Goal: Task Accomplishment & Management: Complete application form

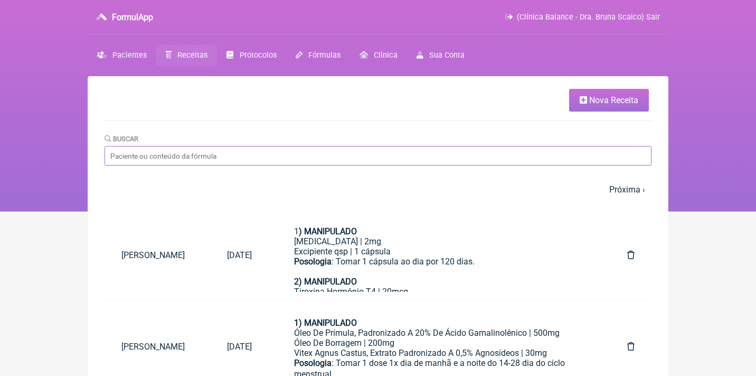
click at [202, 161] on input "Buscar" at bounding box center [378, 156] width 547 height 20
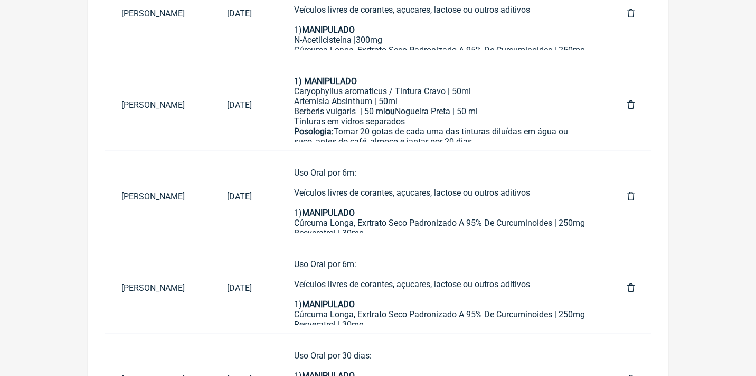
scroll to position [243, 0]
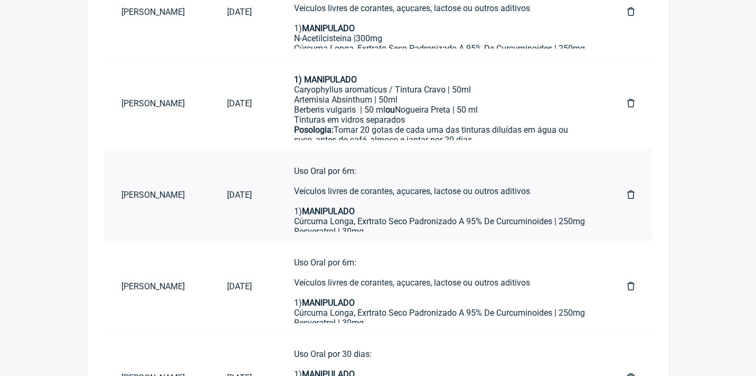
type input "[PERSON_NAME]"
click at [379, 192] on div "Uso Oral por 6m: Veículos livres de corantes, açucares, lactose ou outros aditi…" at bounding box center [439, 191] width 291 height 50
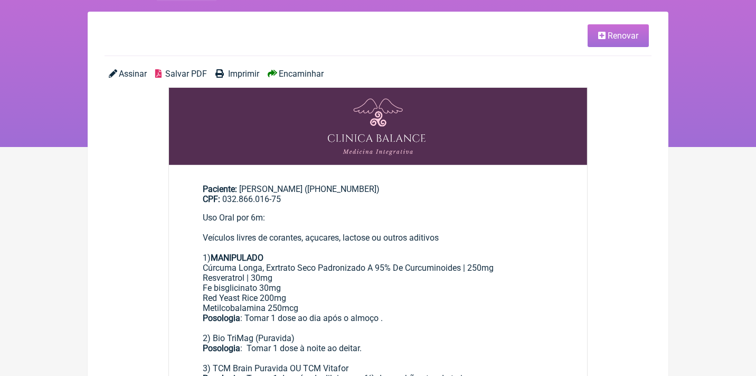
scroll to position [66, 0]
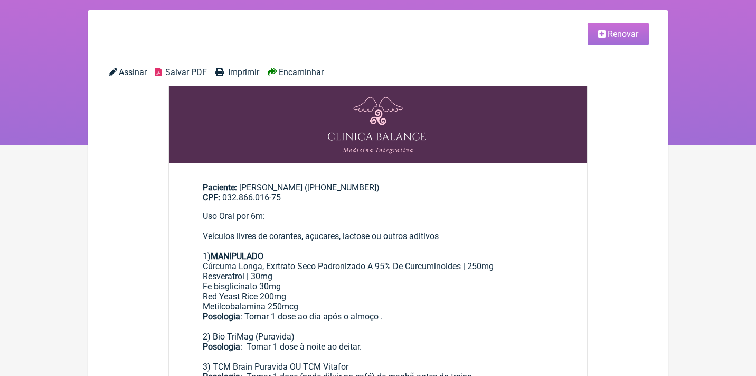
click at [618, 36] on span "Renovar" at bounding box center [623, 34] width 31 height 10
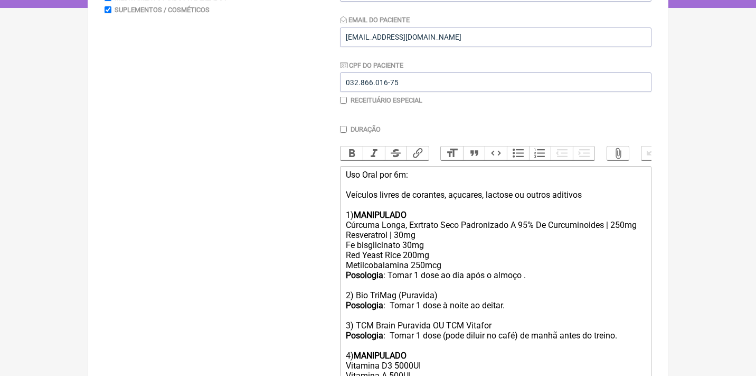
scroll to position [203, 0]
drag, startPoint x: 415, startPoint y: 175, endPoint x: 383, endPoint y: 174, distance: 31.7
click at [383, 174] on div "Uso Oral por 6m: Veículos livres de corantes, açucares, lactose ou outros aditi…" at bounding box center [496, 195] width 300 height 50
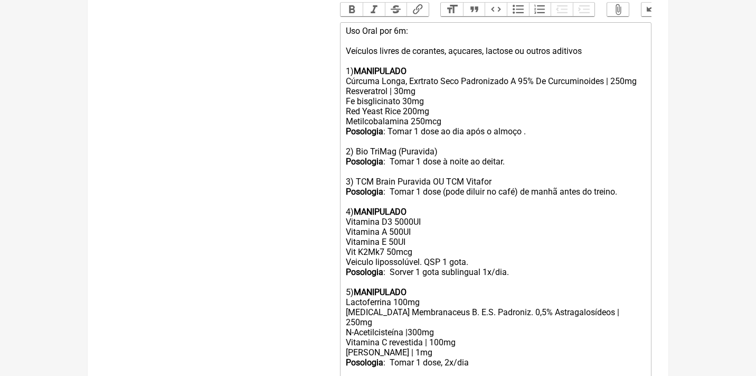
scroll to position [356, 0]
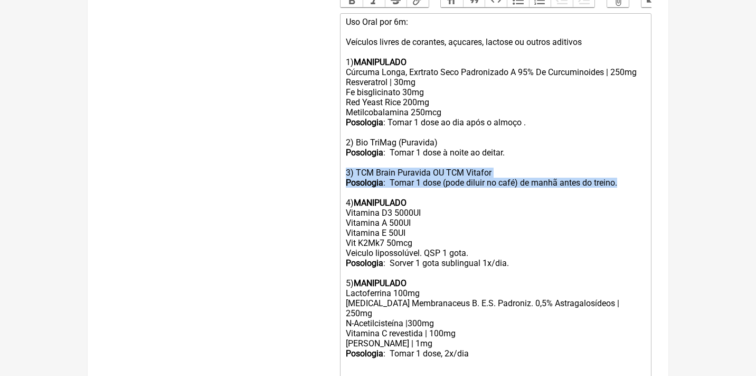
drag, startPoint x: 629, startPoint y: 183, endPoint x: 334, endPoint y: 175, distance: 294.8
click at [334, 175] on form "Buscar Protocolos Formulas Medicamentos Industrializados Suplementos / Cosmétic…" at bounding box center [378, 222] width 547 height 900
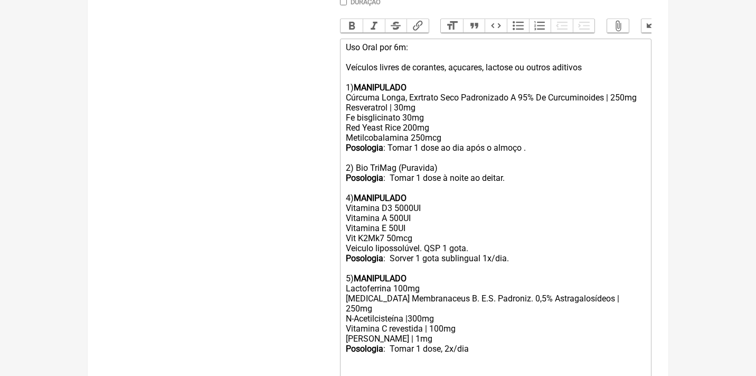
scroll to position [330, 0]
drag, startPoint x: 423, startPoint y: 114, endPoint x: 371, endPoint y: 115, distance: 51.8
click at [401, 115] on div "Resveratrol | 30mg Fe bisglicinato 30mg Red Yeast Rice 200mg Metilcobalamina 25…" at bounding box center [496, 123] width 300 height 40
click at [370, 115] on div "Resveratrol | 30mg Fe bisglicinato 30mg Red Yeast Rice 200mg Metilcobalamina 25…" at bounding box center [496, 123] width 300 height 40
drag, startPoint x: 424, startPoint y: 116, endPoint x: 335, endPoint y: 112, distance: 88.8
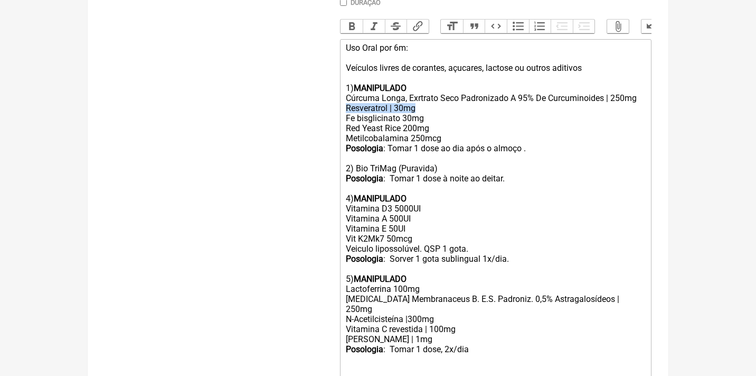
click at [335, 114] on form "Buscar Protocolos Formulas Medicamentos Industrializados Suplementos / Cosmétic…" at bounding box center [378, 232] width 547 height 869
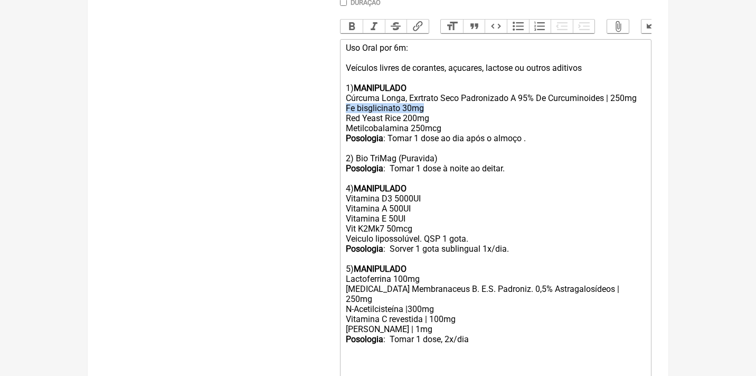
drag, startPoint x: 434, startPoint y: 114, endPoint x: 338, endPoint y: 109, distance: 96.2
click at [340, 112] on form "Buscar Protocolos Formulas Medicamentos Industrializados Suplementos / Cosmétic…" at bounding box center [378, 227] width 547 height 859
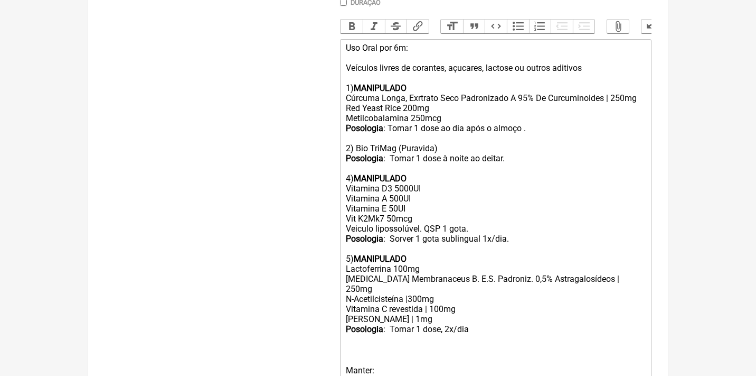
click at [398, 186] on div "4) MANIPULADO Vitamina D3 5000UI Vitamina A 500UI Vitamina E 50UI Vit K2Mk7 50m…" at bounding box center [496, 208] width 300 height 70
click at [411, 206] on div "4) MANIPULADO Vitamina D3 7000UI Vitamina A 500UI Vitamina E 50UI Vit K2Mk7 50m…" at bounding box center [496, 208] width 300 height 70
click at [458, 227] on div "4) MANIPULADO Vitamina D3 7000UI Vitamina A 500UI Vitamina E 50UI Vit K2Mk7 50m…" at bounding box center [496, 208] width 300 height 70
drag, startPoint x: 474, startPoint y: 228, endPoint x: 426, endPoint y: 226, distance: 48.7
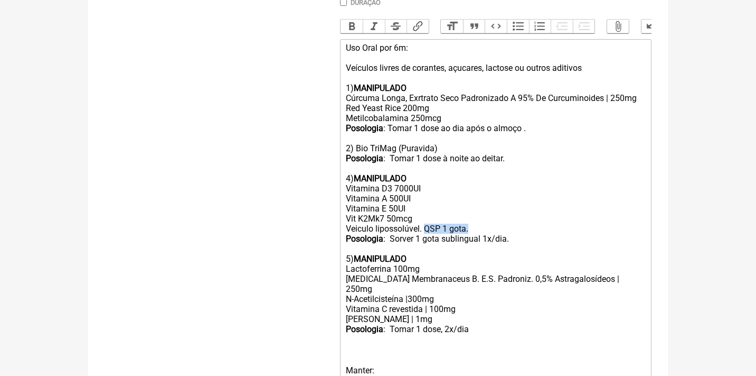
click at [426, 226] on div "4) MANIPULADO Vitamina D3 7000UI Vitamina A 500UI Vitamina E 50UI Vit K2Mk7 50m…" at bounding box center [496, 208] width 300 height 70
drag, startPoint x: 517, startPoint y: 238, endPoint x: 392, endPoint y: 237, distance: 124.7
click at [393, 237] on div "4) MANIPULADO Vitamina D3 7000UI Vitamina A 500UI Vitamina E 50UI Vit K2Mk7 50m…" at bounding box center [496, 208] width 300 height 70
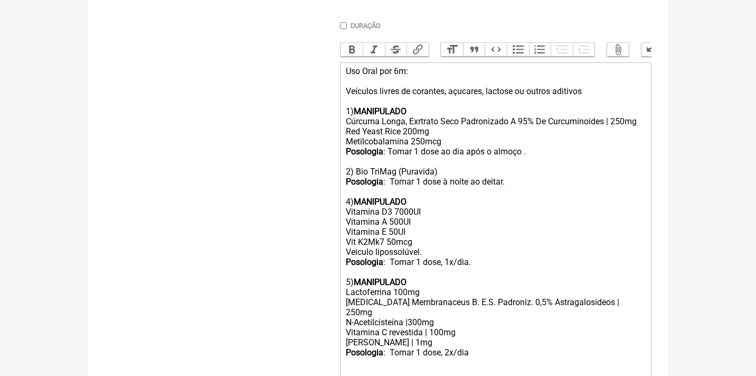
scroll to position [307, 0]
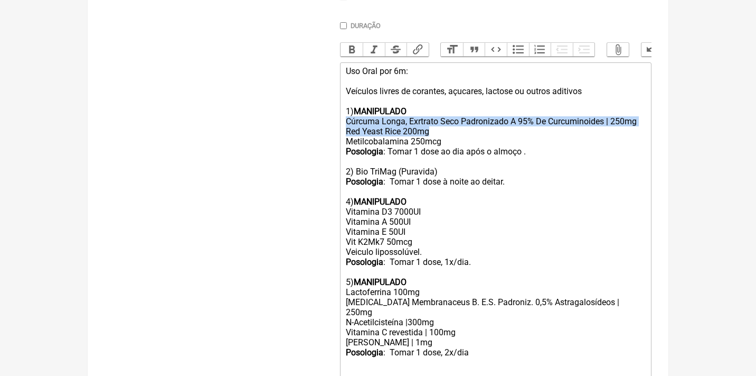
drag, startPoint x: 438, startPoint y: 137, endPoint x: 342, endPoint y: 119, distance: 97.9
click at [342, 119] on trix-editor "Uso Oral por 6m: Veículos livres de corantes, açucares, lactose ou outros aditi…" at bounding box center [496, 337] width 312 height 551
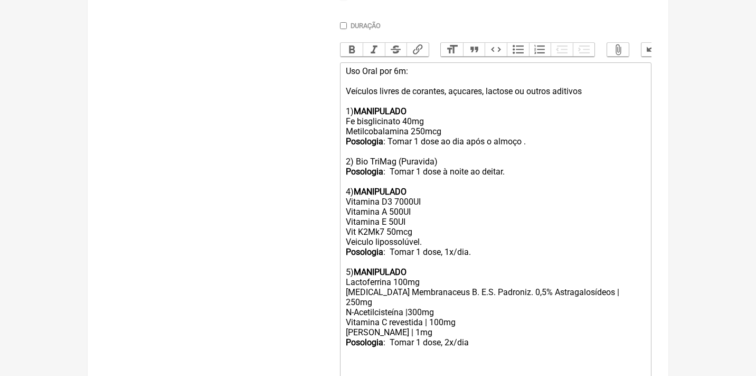
click at [456, 123] on div "Fe bisglicinato 40mg Metilcobalamina 250mcg" at bounding box center [496, 126] width 300 height 20
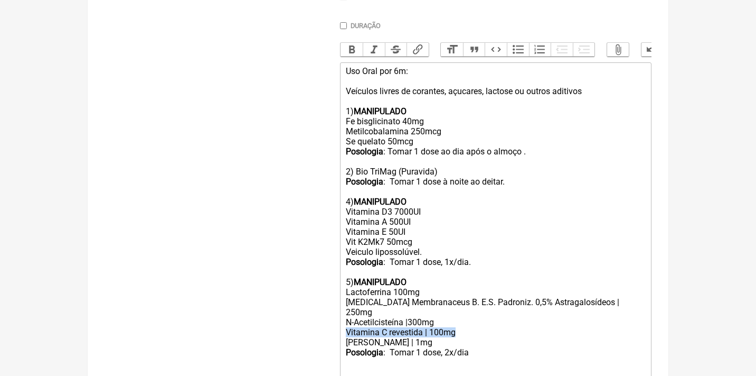
drag, startPoint x: 462, startPoint y: 310, endPoint x: 338, endPoint y: 303, distance: 123.8
click at [338, 304] on form "Buscar Protocolos Formulas Medicamentos Industrializados Suplementos / Cosmétic…" at bounding box center [378, 245] width 547 height 849
click at [421, 138] on div "Fe bisglicinato 40mg Metilcobalamina 250mcg Se quelato 50mcg" at bounding box center [496, 131] width 300 height 30
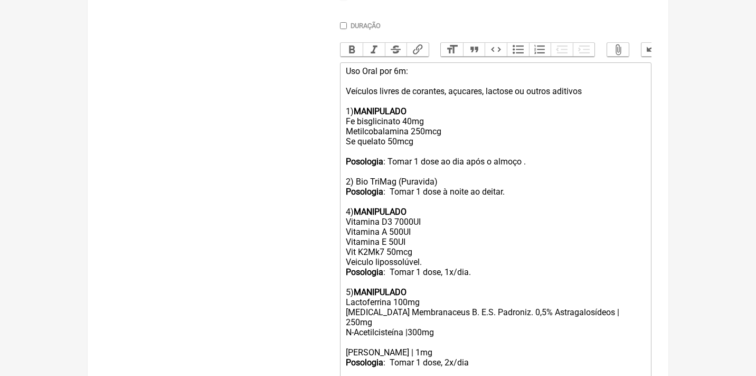
paste trix-editor "Vitamina C revestida | 100mg"
drag, startPoint x: 486, startPoint y: 342, endPoint x: 332, endPoint y: 328, distance: 154.9
click at [332, 330] on form "Buscar Protocolos Formulas Medicamentos Industrializados Suplementos / Cosmétic…" at bounding box center [378, 250] width 547 height 859
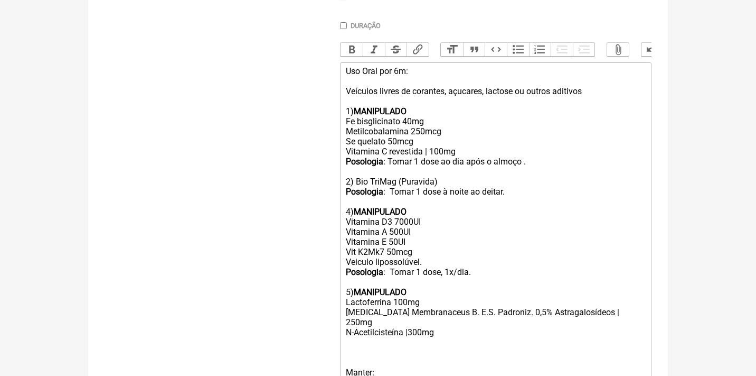
click at [350, 207] on div "4) MANIPULADO Vitamina D3 7000UI Vitamina A 500UI Vitamina E 50UI Vit K2Mk7 50m…" at bounding box center [496, 242] width 300 height 70
click at [351, 277] on div "5) MANIPULADO Lactoferrina 100mg [MEDICAL_DATA] Membranaceus B. E.S. Padroniz. …" at bounding box center [496, 312] width 300 height 70
click at [451, 308] on div "4) MANIPULADO Lactoferrina 100mg [MEDICAL_DATA] Membranaceus B. E.S. Padroniz. …" at bounding box center [496, 312] width 300 height 70
type trix-editor "<lor>Ips Dolo sit 2a: <co><ad>Elitsedd eiusmo te incididu, utlabore, etdolor ma…"
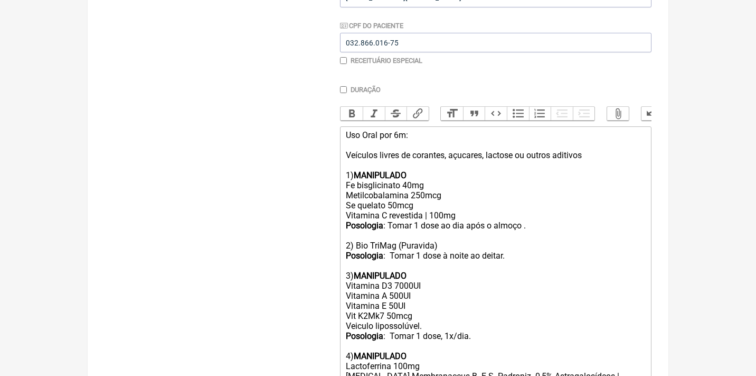
scroll to position [69, 0]
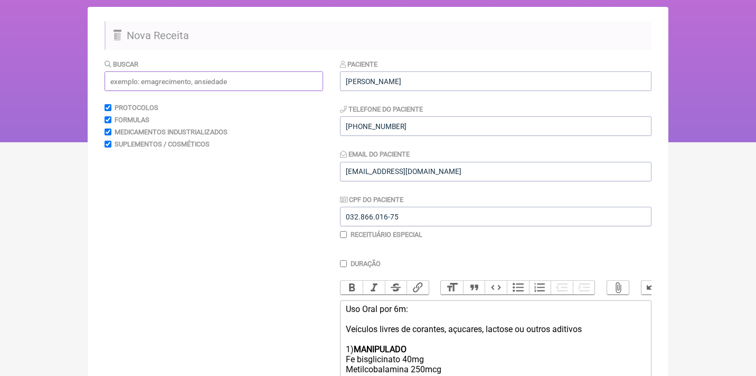
click at [231, 73] on input "text" at bounding box center [214, 81] width 219 height 20
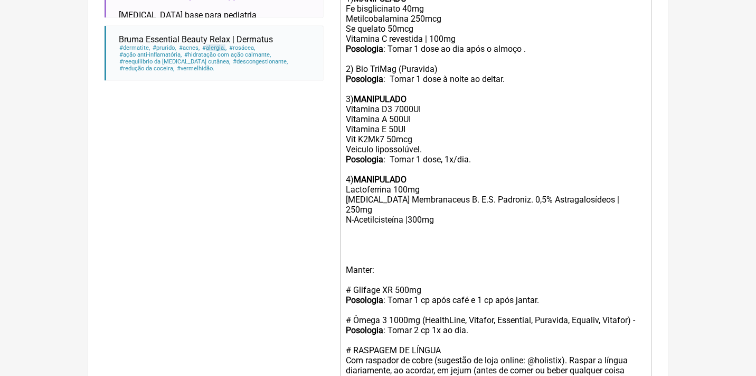
scroll to position [420, 0]
type input "alergia"
click at [451, 199] on div "4) MANIPULADO Lactoferrina 100mg [MEDICAL_DATA] Membranaceus B. E.S. Padroniz. …" at bounding box center [496, 204] width 300 height 80
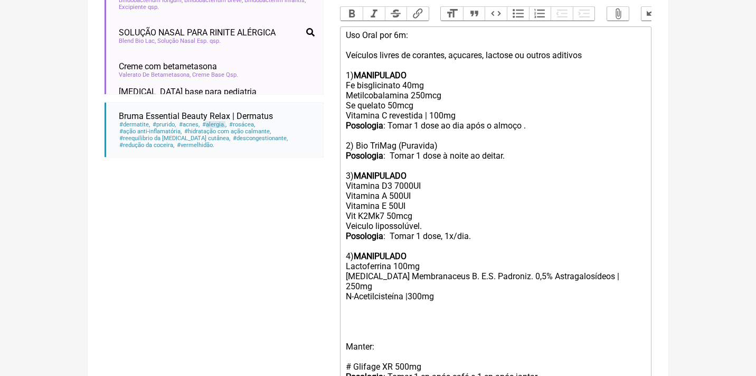
scroll to position [342, 0]
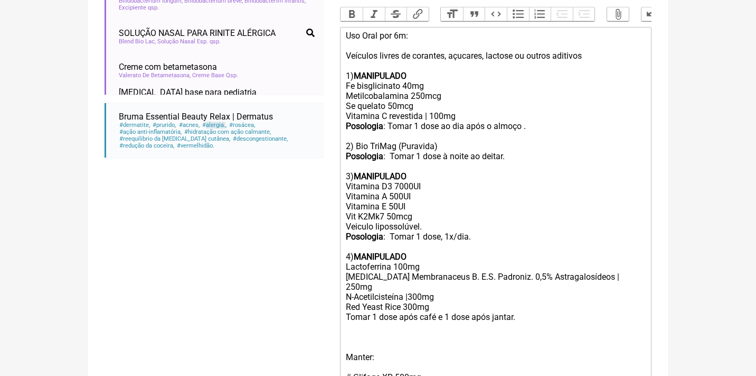
click at [416, 270] on div "4) MANIPULADO Lactoferrina 100mg [MEDICAL_DATA] Membranaceus B. E.S. Padroniz. …" at bounding box center [496, 286] width 300 height 90
click at [606, 263] on div "4) MANIPULADO Lactoferrina 100mg [MEDICAL_DATA] Membranaceus B. E.S. Padroniz. …" at bounding box center [496, 286] width 300 height 90
click at [404, 255] on div "4) MANIPULADO Lactoferrina 100mg [MEDICAL_DATA] Membranaceus B. E.S. Padroniz. …" at bounding box center [496, 286] width 300 height 90
drag, startPoint x: 388, startPoint y: 224, endPoint x: 315, endPoint y: 223, distance: 73.4
click at [315, 223] on form "Buscar alergia Protocolos Formulas Medicamentos Industrializados Suplementos / …" at bounding box center [378, 210] width 547 height 848
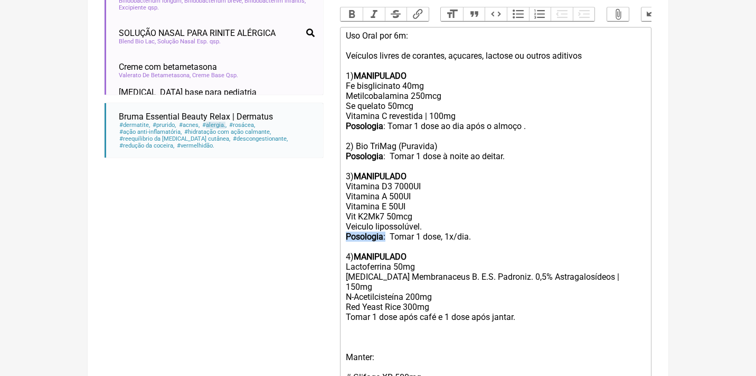
copy div "Posologia :"
click at [345, 288] on trix-editor "Uso Oral por 6m: Veículos livres de corantes, açucares, lactose ou outros aditi…" at bounding box center [496, 302] width 312 height 550
paste trix-editor "<strong>Posologia</strong>:"
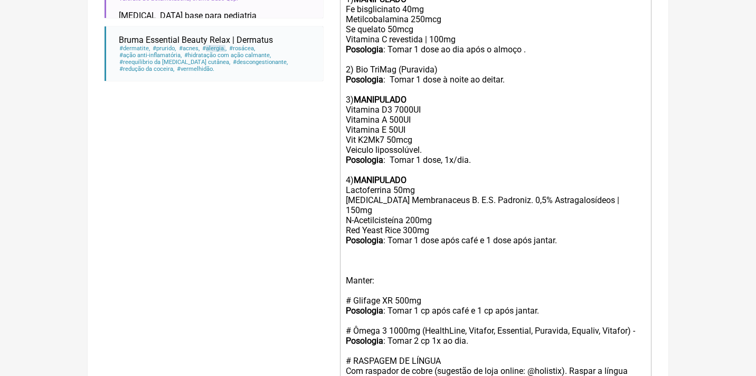
scroll to position [418, 0]
click at [545, 282] on div "Manter: # Glifage XR 500mg Posologia : Tomar 1 cp após café e 1 cp após jantar.…" at bounding box center [496, 306] width 300 height 100
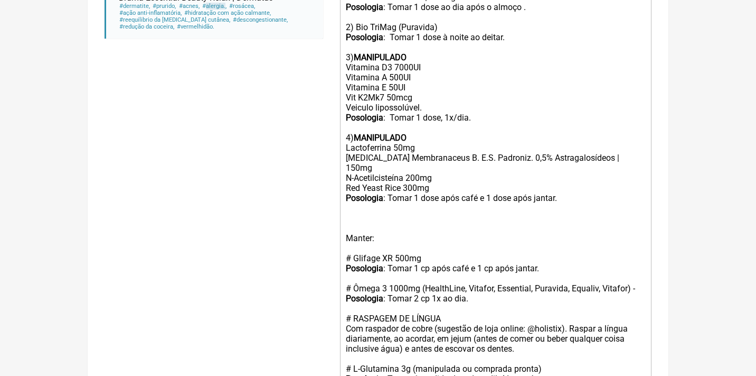
scroll to position [462, 0]
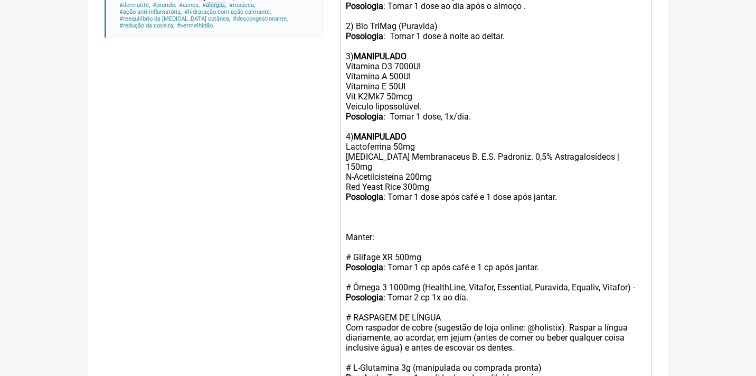
click at [401, 228] on div "Manter: # Glifage XR 500mg Posologia : Tomar 1 cp após café e 1 cp após jantar.…" at bounding box center [496, 262] width 300 height 100
drag, startPoint x: 550, startPoint y: 238, endPoint x: 474, endPoint y: 238, distance: 76.1
click at [474, 238] on div "Manter: # Glifage XR 500mg Posologia : Tomar 1 cp após café e 1 cp após jantar.…" at bounding box center [496, 262] width 300 height 100
type trix-editor "<lor>Ips Dolo sit 4a: <co><ad>Elitsedd eiusmo te incididu, utlabore, etdolor ma…"
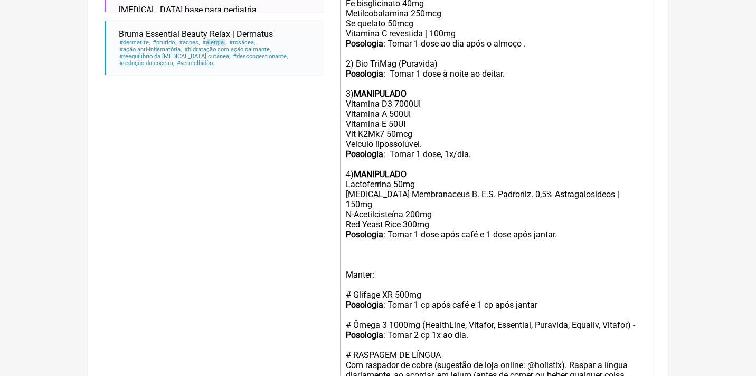
scroll to position [573, 0]
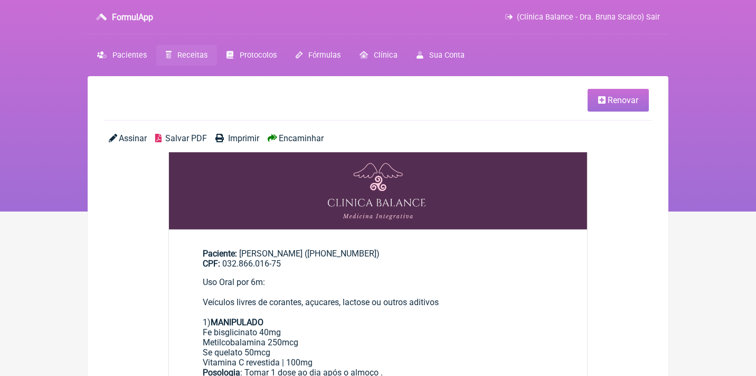
click at [598, 99] on icon at bounding box center [601, 100] width 7 height 8
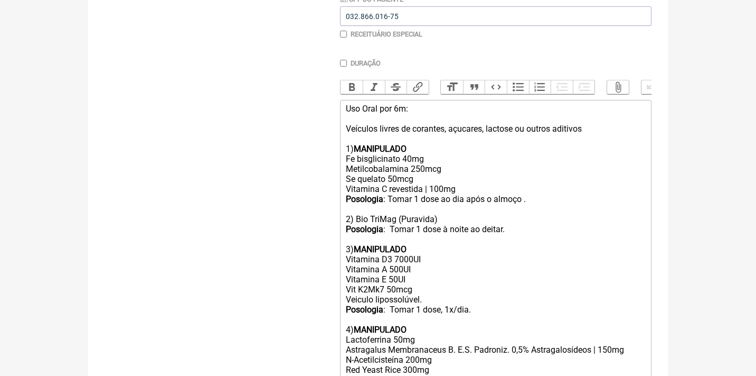
scroll to position [272, 0]
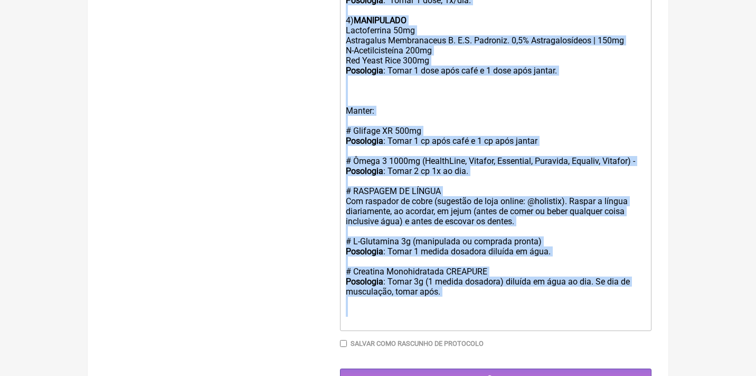
drag, startPoint x: 347, startPoint y: 102, endPoint x: 462, endPoint y: 417, distance: 334.9
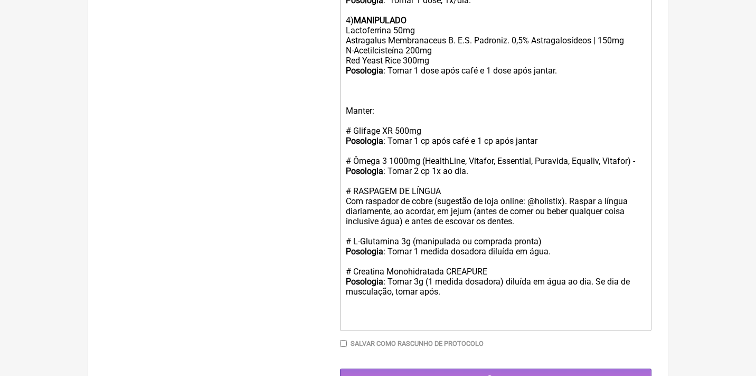
type trix-editor "<div>o</div>"
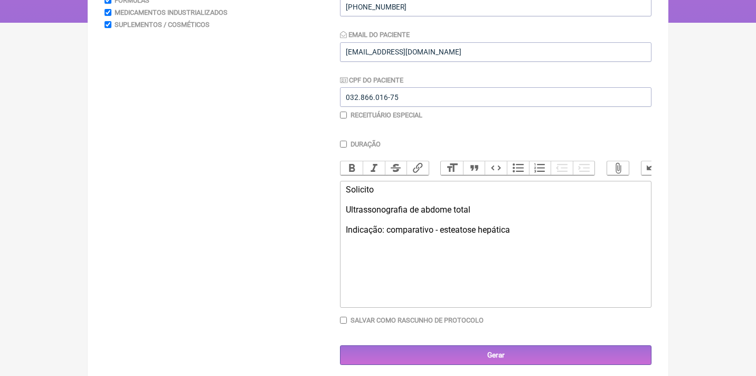
type trix-editor "<div>Solicito<br><br>Ultrassonografia de abdome total<br><br>Indicação: compara…"
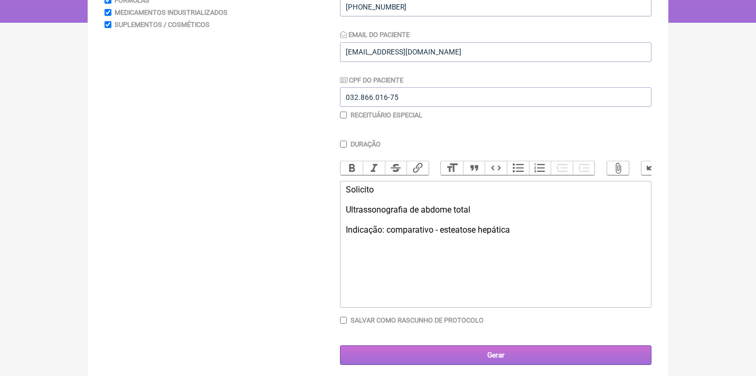
click at [499, 349] on input "Gerar" at bounding box center [496, 355] width 312 height 20
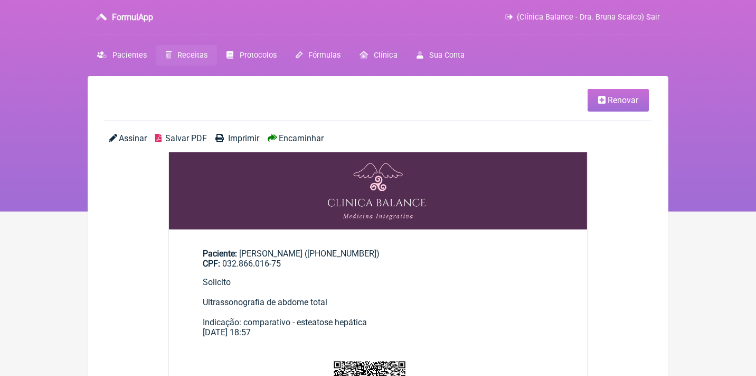
click at [132, 141] on span "Assinar" at bounding box center [133, 138] width 28 height 10
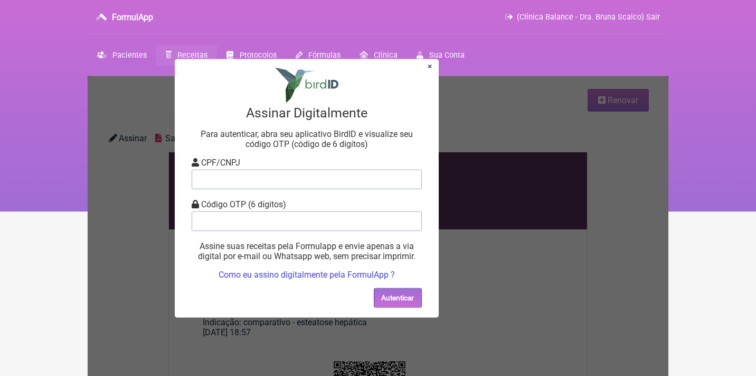
click at [272, 190] on form "CPF/CNPJ Código OTP (6 dígitos) Assine suas receitas pela Formulapp e envie ape…" at bounding box center [307, 218] width 230 height 122
click at [268, 179] on input "tel" at bounding box center [307, 179] width 230 height 20
type input "12805451783"
click at [279, 224] on input "tel" at bounding box center [307, 221] width 230 height 20
click at [279, 226] on input "tel" at bounding box center [307, 221] width 230 height 20
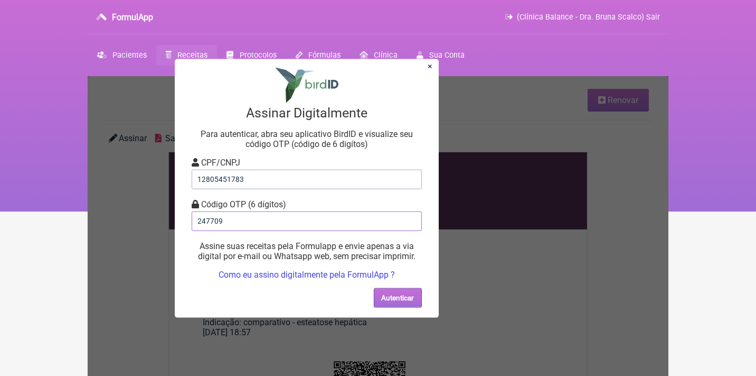
type input "247709"
click at [394, 295] on button "Autenticar" at bounding box center [398, 297] width 48 height 20
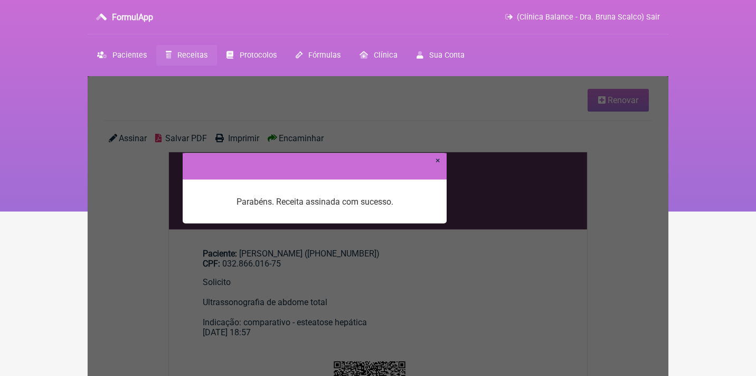
click at [439, 161] on link "×" at bounding box center [438, 160] width 5 height 10
